Goal: Transaction & Acquisition: Download file/media

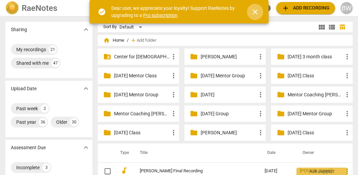
click at [256, 13] on span "close" at bounding box center [255, 12] width 8 height 8
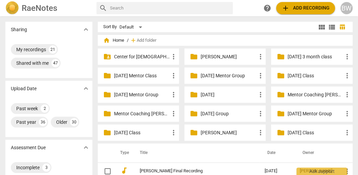
click at [136, 4] on input "text" at bounding box center [170, 8] width 121 height 11
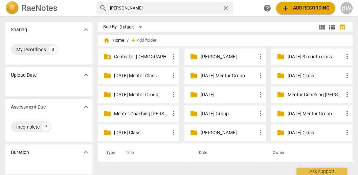
click at [115, 7] on input "[PERSON_NAME]" at bounding box center [165, 8] width 110 height 11
type input "[PERSON_NAME]"
click at [23, 5] on h2 "RaeNotes" at bounding box center [40, 7] width 36 height 9
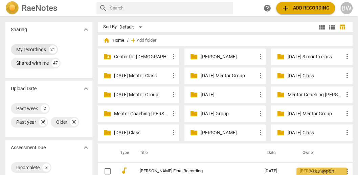
click at [34, 48] on div "My recordings" at bounding box center [31, 49] width 30 height 7
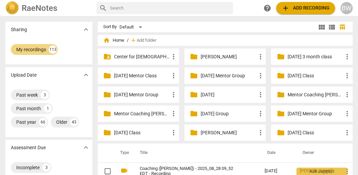
click at [125, 6] on input "text" at bounding box center [170, 8] width 121 height 11
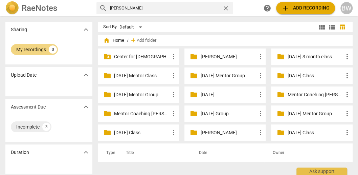
click at [133, 7] on input "[PERSON_NAME]" at bounding box center [165, 8] width 110 height 11
click at [115, 6] on input "[PERSON_NAME]" at bounding box center [165, 8] width 110 height 11
type input "[PERSON_NAME]"
click at [31, 7] on h2 "RaeNotes" at bounding box center [40, 7] width 36 height 9
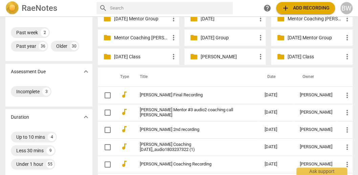
scroll to position [74, 0]
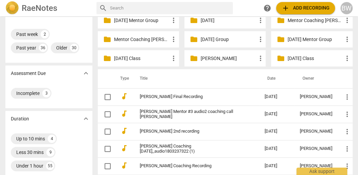
click at [266, 79] on th "Date" at bounding box center [276, 78] width 35 height 19
click at [35, 34] on div "Past week" at bounding box center [27, 34] width 22 height 7
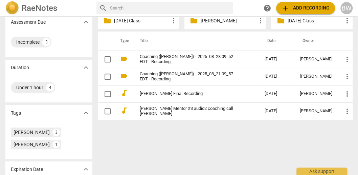
scroll to position [113, 0]
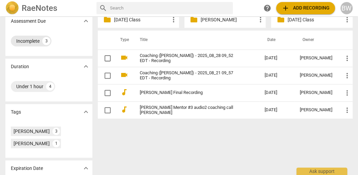
click at [26, 41] on div "Incomplete" at bounding box center [27, 41] width 23 height 7
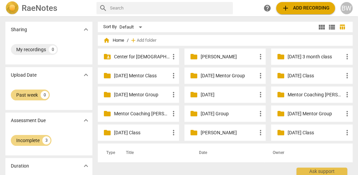
click at [35, 10] on h2 "RaeNotes" at bounding box center [40, 7] width 36 height 9
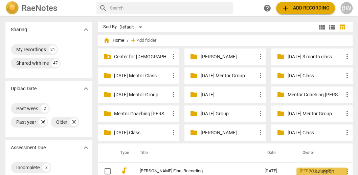
click at [110, 7] on input "text" at bounding box center [170, 8] width 121 height 11
type input "[PERSON_NAME]"
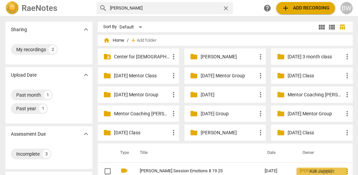
scroll to position [0, 0]
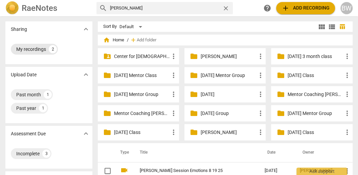
click at [29, 50] on div "My recordings" at bounding box center [31, 49] width 30 height 7
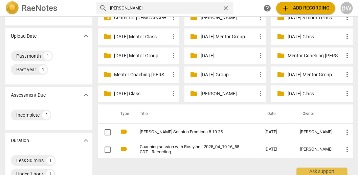
scroll to position [39, 0]
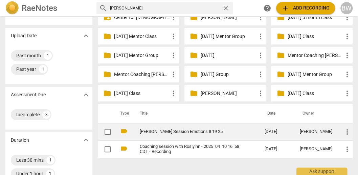
click at [153, 129] on link "[PERSON_NAME] Session Emotions 8 19 25" at bounding box center [190, 131] width 101 height 5
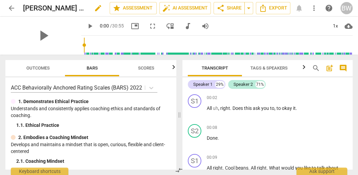
click at [81, 6] on h2 "[PERSON_NAME] Session Emotions 8 19 25" at bounding box center [55, 8] width 64 height 8
click at [98, 8] on span "edit" at bounding box center [98, 8] width 8 height 8
click at [7, 8] on span "arrow_back" at bounding box center [11, 8] width 8 height 8
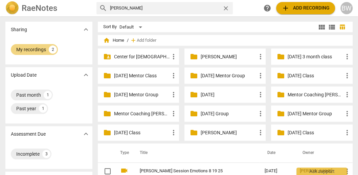
click at [147, 9] on input "[PERSON_NAME]" at bounding box center [165, 8] width 110 height 11
click at [141, 93] on p "[DATE] Mentor Group" at bounding box center [142, 94] width 56 height 7
click at [318, 26] on span "view_module" at bounding box center [322, 27] width 8 height 8
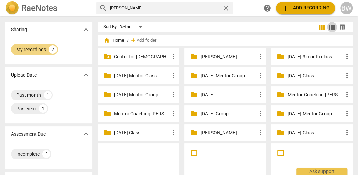
click at [331, 25] on span "view_list" at bounding box center [332, 27] width 8 height 8
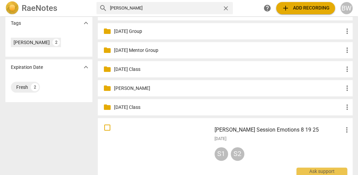
scroll to position [214, 0]
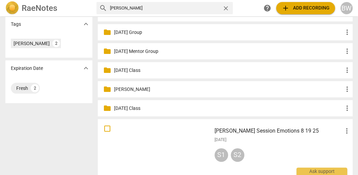
click at [155, 53] on p "[DATE] Mentor Group" at bounding box center [229, 51] width 230 height 7
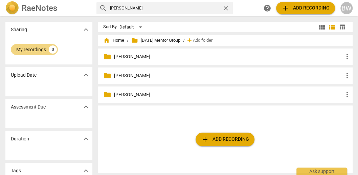
click at [142, 73] on p "[PERSON_NAME]" at bounding box center [229, 75] width 230 height 7
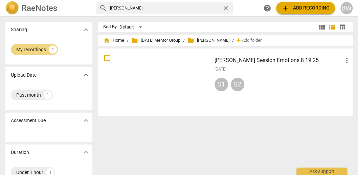
click at [318, 91] on div "S1 S2" at bounding box center [283, 86] width 137 height 16
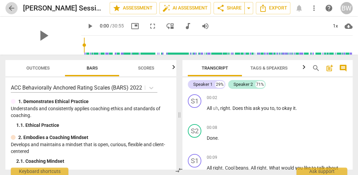
click at [12, 7] on span "arrow_back" at bounding box center [11, 8] width 8 height 8
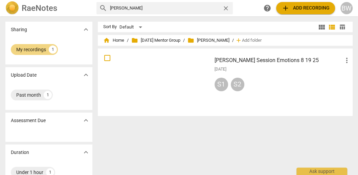
click at [230, 39] on span "folder [PERSON_NAME]" at bounding box center [209, 40] width 42 height 7
click at [194, 41] on span "folder" at bounding box center [191, 40] width 7 height 7
click at [319, 9] on span "add Add recording" at bounding box center [306, 8] width 48 height 8
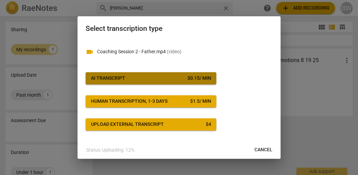
click at [156, 76] on span "AI Transcript $ 0.15 / min" at bounding box center [151, 78] width 120 height 7
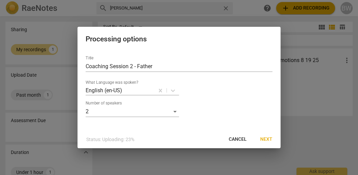
click at [267, 137] on span "Next" at bounding box center [266, 139] width 12 height 7
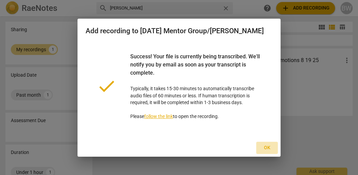
click at [271, 151] on span "Ok" at bounding box center [267, 147] width 11 height 7
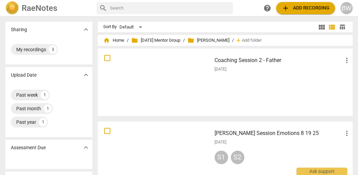
click at [260, 59] on h3 "Coaching Session 2 - Father" at bounding box center [279, 60] width 129 height 8
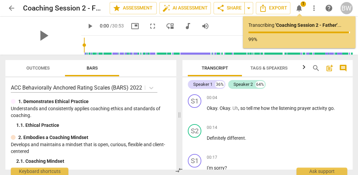
click at [292, 40] on p "99%" at bounding box center [300, 39] width 102 height 7
click at [323, 42] on p "99%" at bounding box center [300, 39] width 102 height 7
click at [278, 7] on span "Export" at bounding box center [273, 8] width 28 height 8
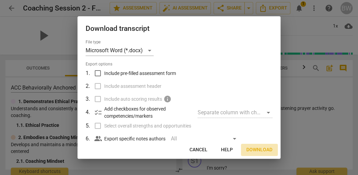
click at [257, 151] on span "Download" at bounding box center [260, 149] width 26 height 7
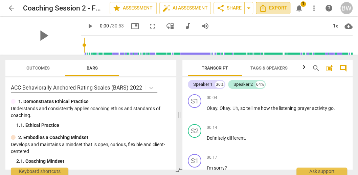
click at [269, 4] on span "Export" at bounding box center [273, 8] width 28 height 8
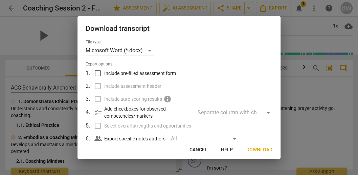
click at [314, 115] on div at bounding box center [179, 87] width 358 height 175
